Goal: Information Seeking & Learning: Learn about a topic

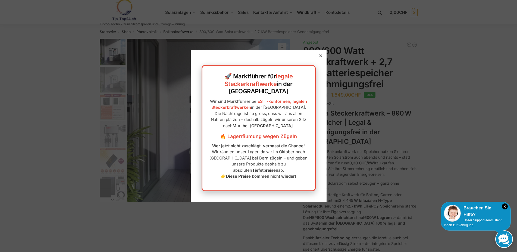
click at [318, 58] on div at bounding box center [320, 55] width 5 height 5
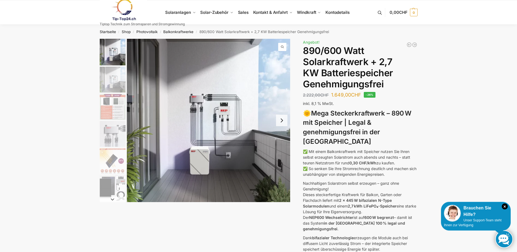
click at [123, 77] on img "2 / 12" at bounding box center [113, 80] width 26 height 26
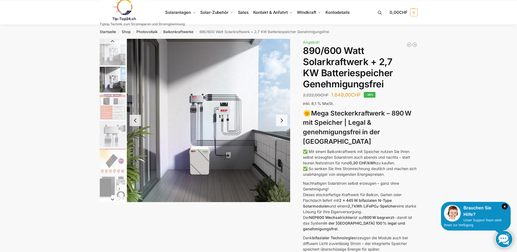
click at [120, 100] on img "3 / 12" at bounding box center [113, 107] width 26 height 26
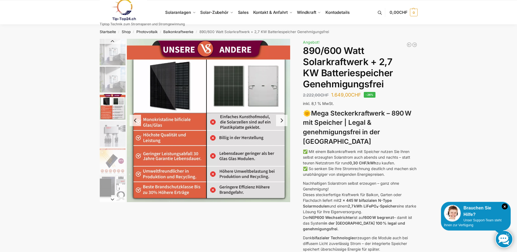
click at [115, 88] on img "2 / 12" at bounding box center [113, 80] width 26 height 26
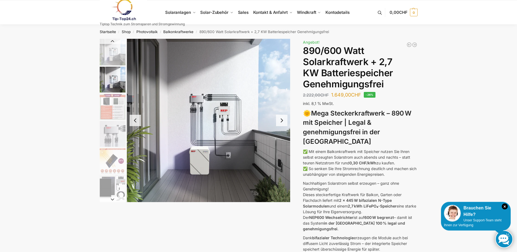
click at [115, 103] on img "3 / 12" at bounding box center [113, 107] width 26 height 26
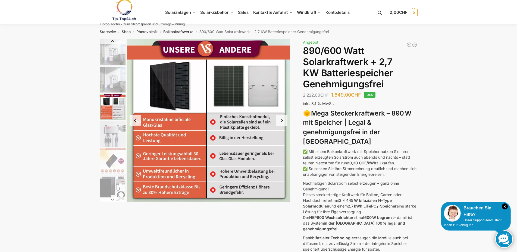
click at [105, 130] on img "4 / 12" at bounding box center [113, 134] width 26 height 26
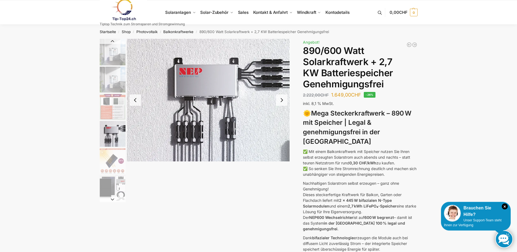
click at [115, 158] on img "5 / 12" at bounding box center [113, 161] width 26 height 26
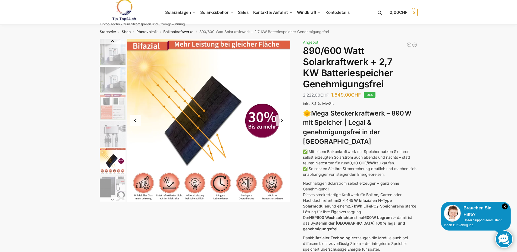
click at [113, 185] on img "6 / 12" at bounding box center [113, 189] width 26 height 26
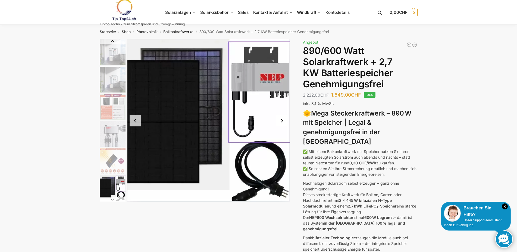
click at [110, 160] on img "5 / 12" at bounding box center [113, 161] width 26 height 26
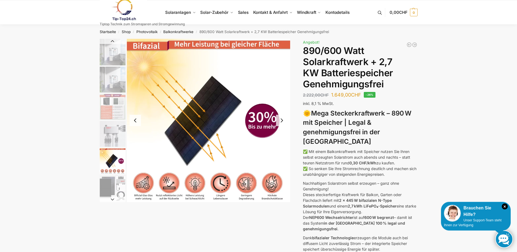
click at [108, 180] on img "6 / 12" at bounding box center [113, 189] width 26 height 26
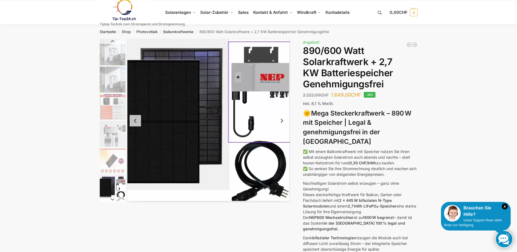
click at [113, 199] on button "Next slide" at bounding box center [113, 199] width 26 height 5
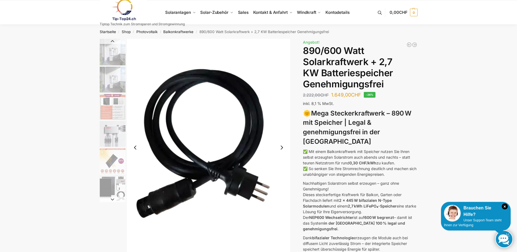
click at [112, 201] on button "Next slide" at bounding box center [113, 199] width 26 height 5
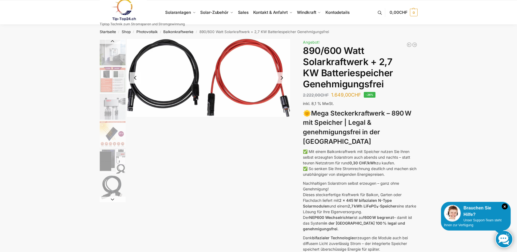
click at [112, 200] on button "Next slide" at bounding box center [113, 199] width 26 height 5
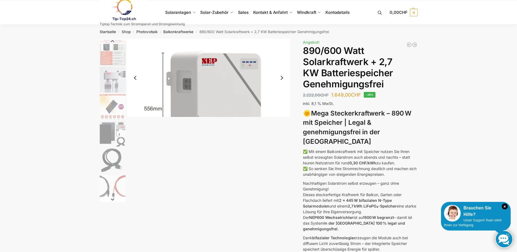
click at [112, 200] on button "Next slide" at bounding box center [113, 199] width 26 height 5
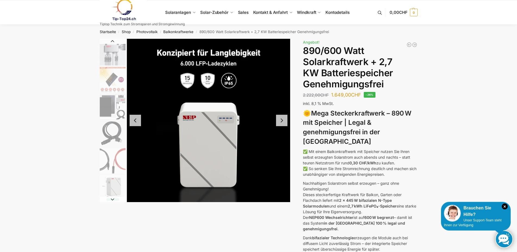
click at [111, 199] on button "Next slide" at bounding box center [113, 199] width 26 height 5
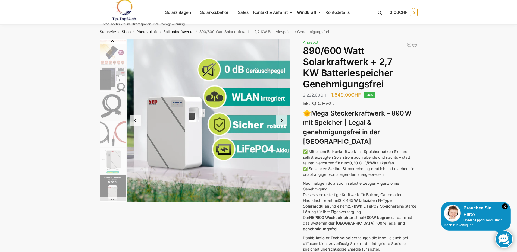
click at [109, 166] on img "9 / 12" at bounding box center [113, 161] width 26 height 26
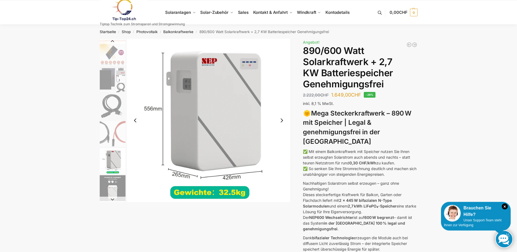
click at [113, 183] on img "10 / 12" at bounding box center [113, 189] width 26 height 26
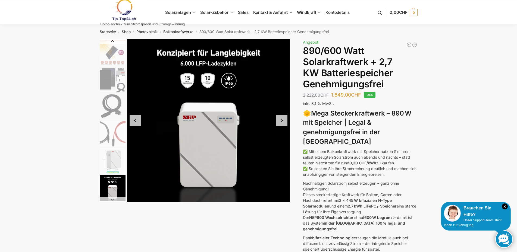
click at [112, 201] on button "Next slide" at bounding box center [113, 199] width 26 height 5
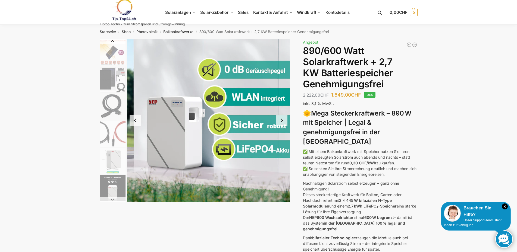
click at [112, 200] on button "Next slide" at bounding box center [113, 199] width 26 height 5
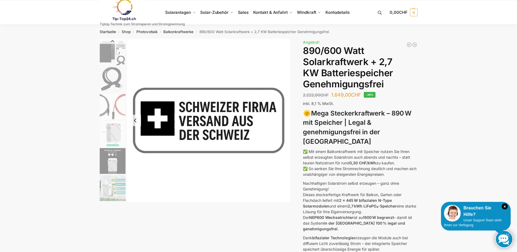
click at [112, 200] on img "11 / 12" at bounding box center [113, 189] width 26 height 26
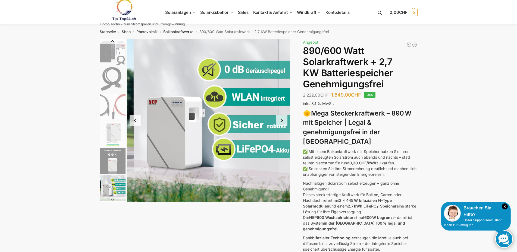
click at [112, 200] on button "Next slide" at bounding box center [113, 199] width 26 height 5
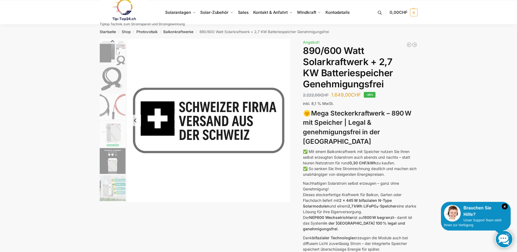
click at [110, 189] on img "11 / 12" at bounding box center [113, 189] width 26 height 26
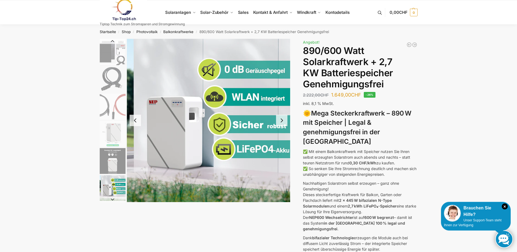
click at [115, 167] on img "10 / 12" at bounding box center [113, 161] width 26 height 26
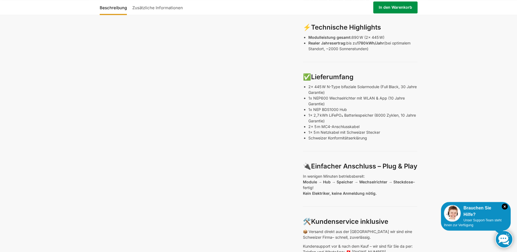
scroll to position [249, 0]
